Goal: Information Seeking & Learning: Check status

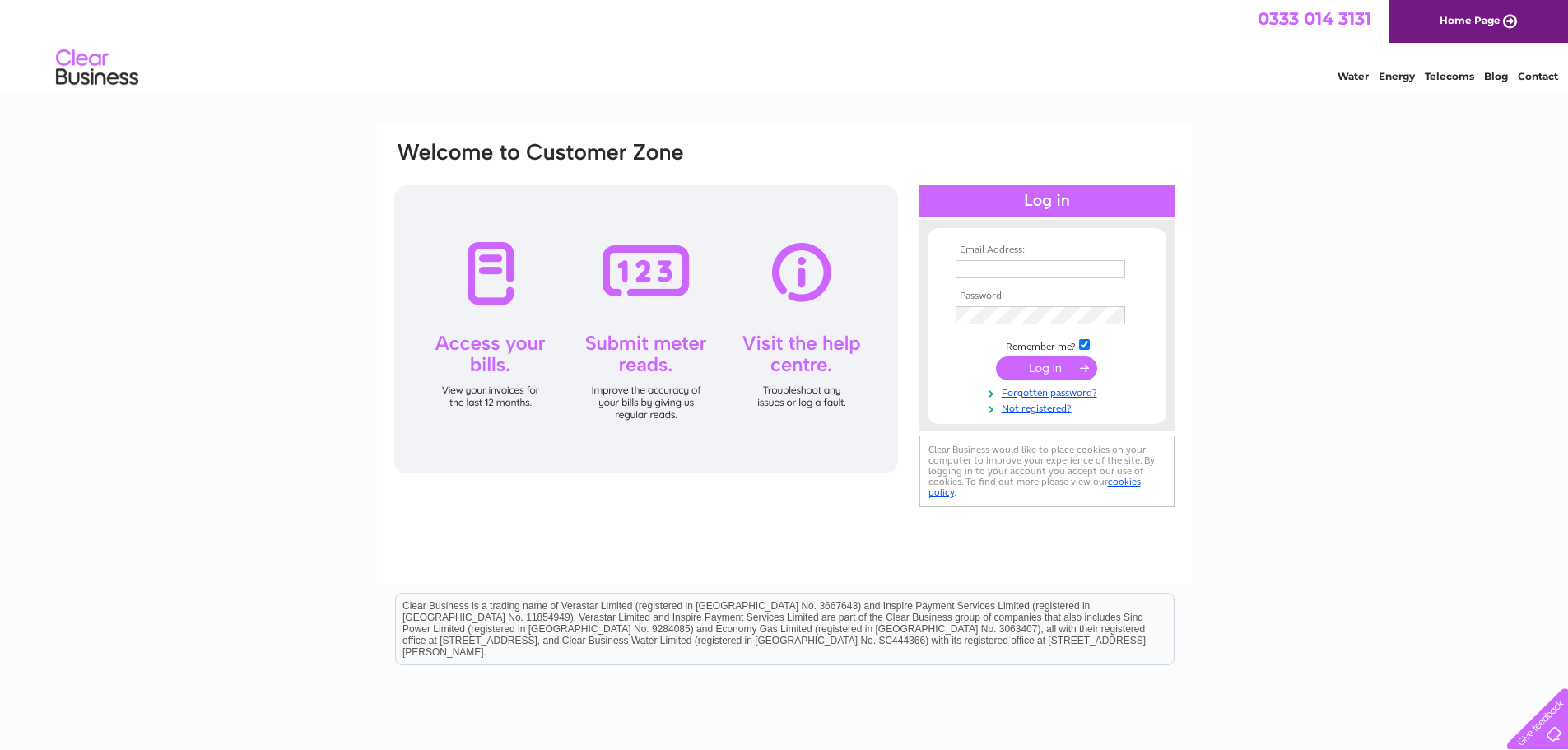
click at [1033, 265] on input "text" at bounding box center [1041, 269] width 170 height 18
type input "d-williams36@sky.com"
click at [1254, 355] on div "Email Address: d-williams36@sky.com Password:" at bounding box center [784, 494] width 1568 height 743
click at [1316, 407] on div "Email Address: d-williams36@sky.com Password:" at bounding box center [784, 494] width 1568 height 743
click at [1030, 370] on input "submit" at bounding box center [1046, 367] width 101 height 23
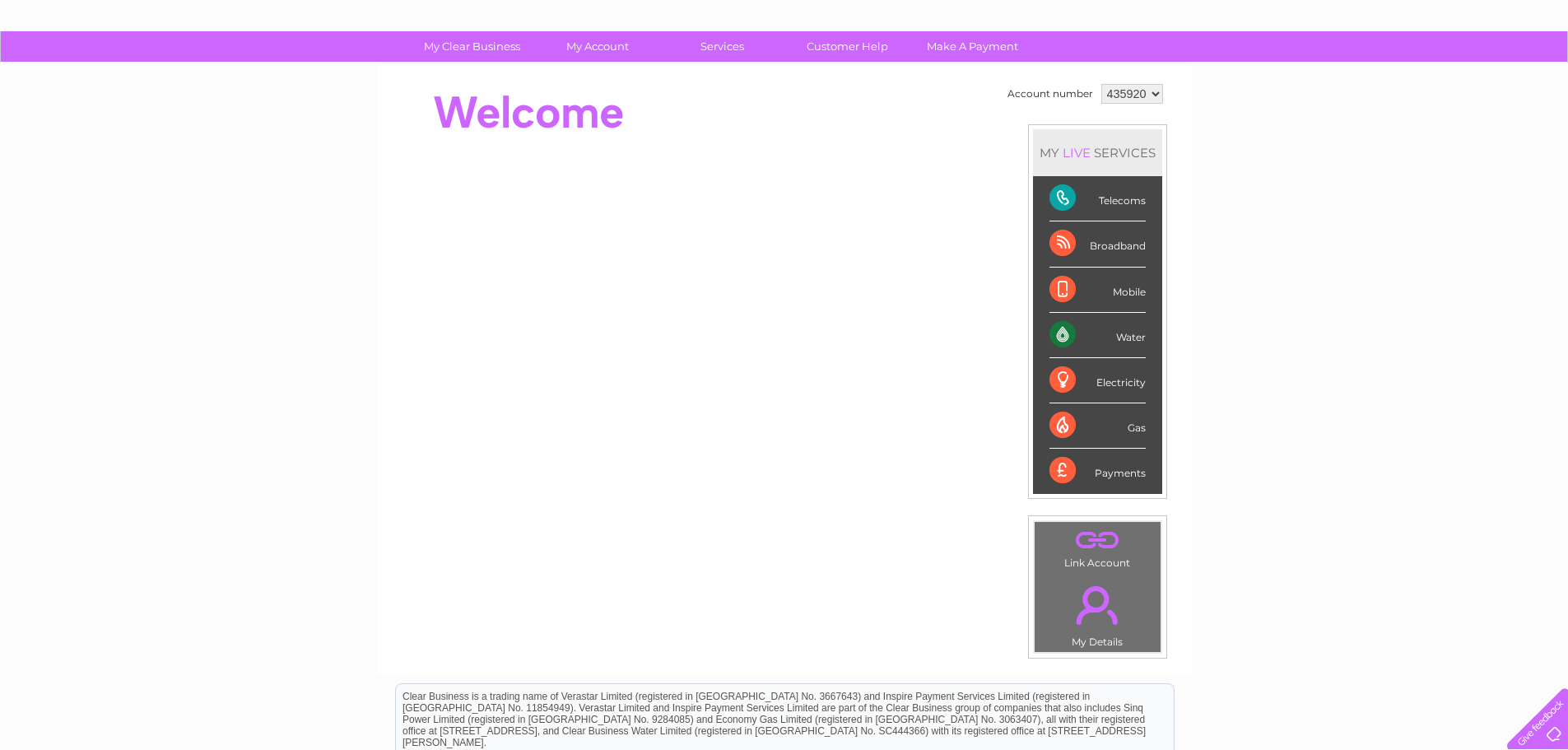
scroll to position [64, 0]
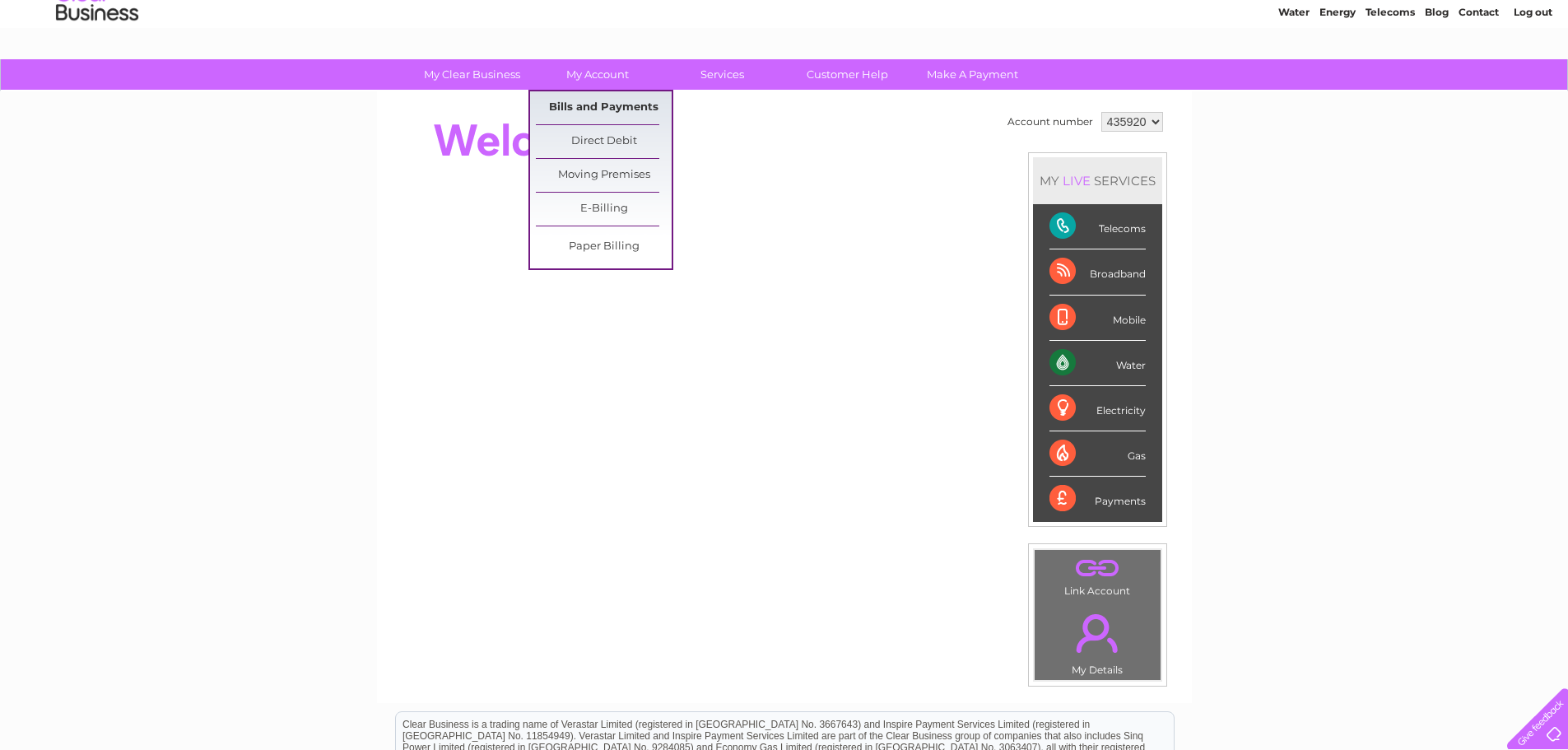
click at [588, 106] on link "Bills and Payments" at bounding box center [604, 108] width 136 height 33
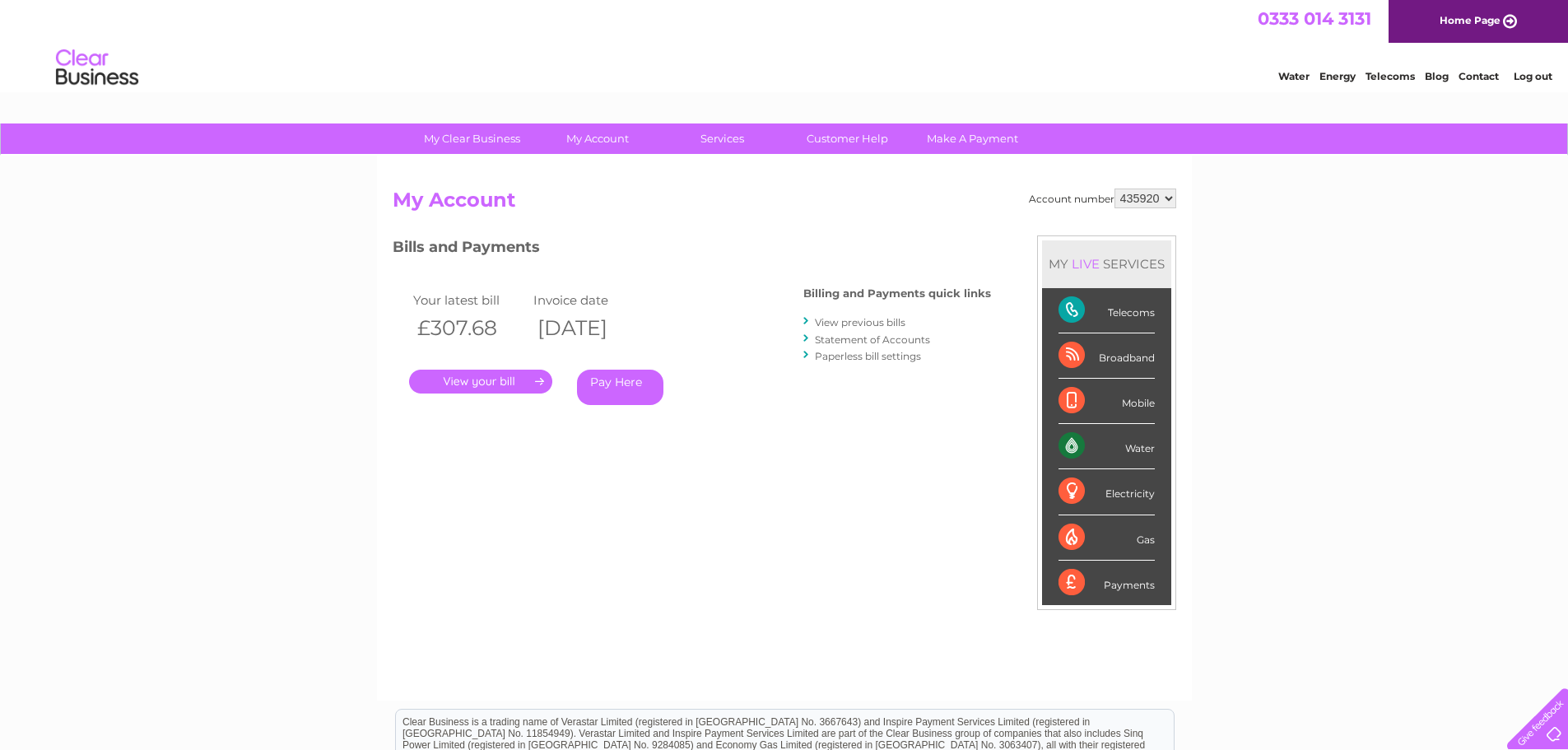
click at [487, 378] on link "." at bounding box center [481, 382] width 143 height 24
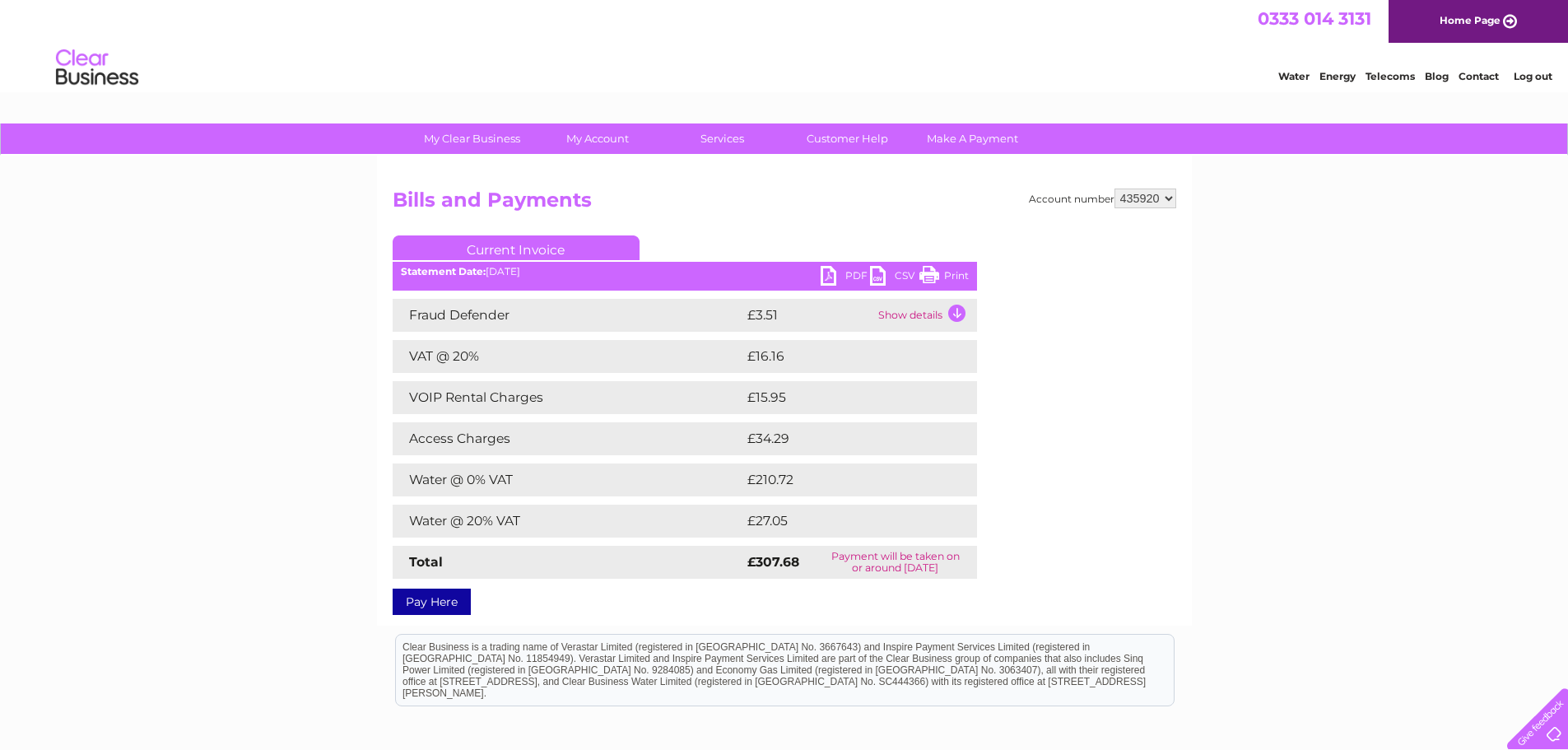
click at [1372, 572] on div "My Clear Business Login Details My Details My Preferences Link Account My Accou…" at bounding box center [784, 515] width 1568 height 784
